Goal: Information Seeking & Learning: Learn about a topic

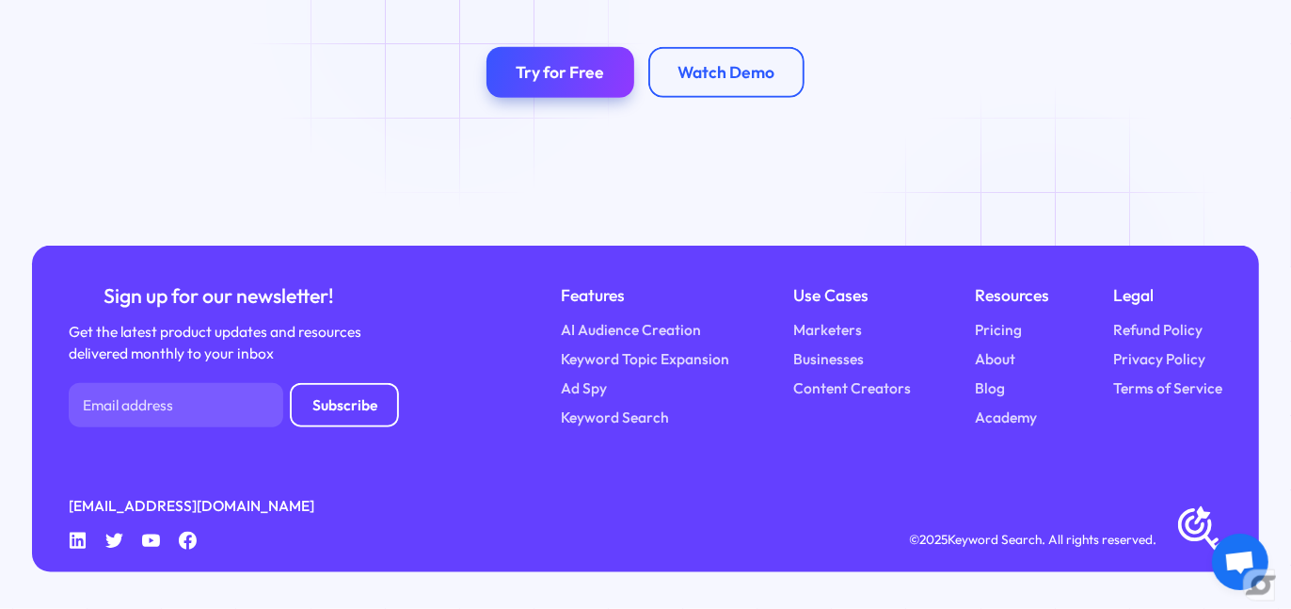
scroll to position [6628, 0]
click at [996, 328] on link "Pricing" at bounding box center [998, 330] width 47 height 22
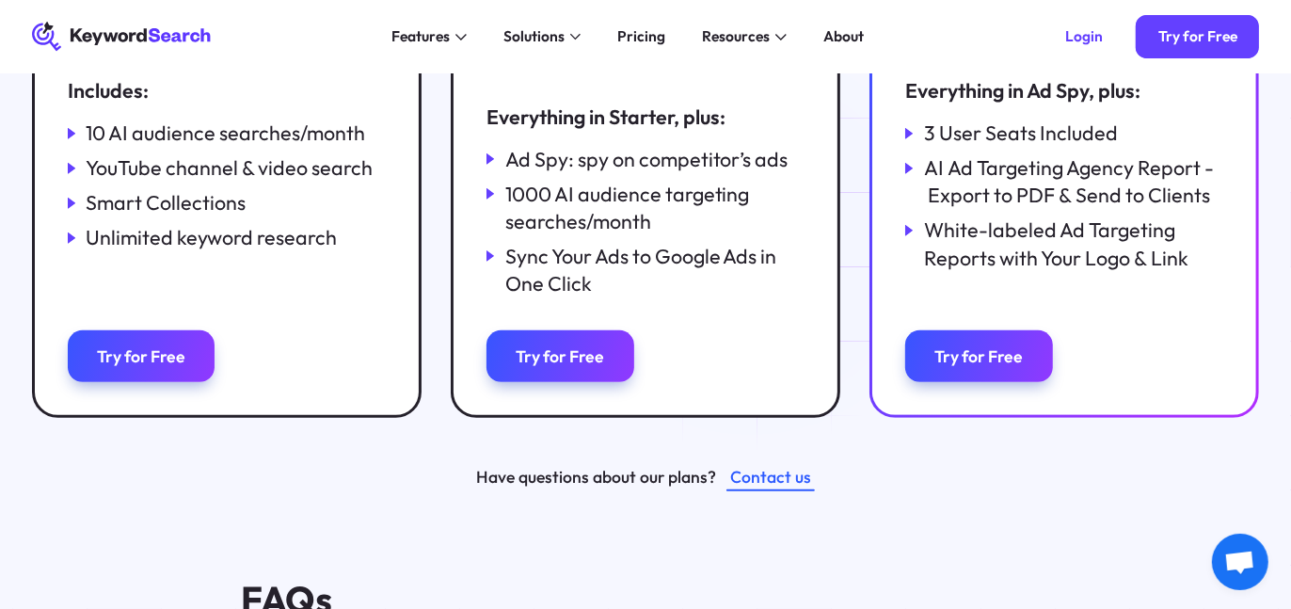
scroll to position [451, 0]
